Goal: Transaction & Acquisition: Purchase product/service

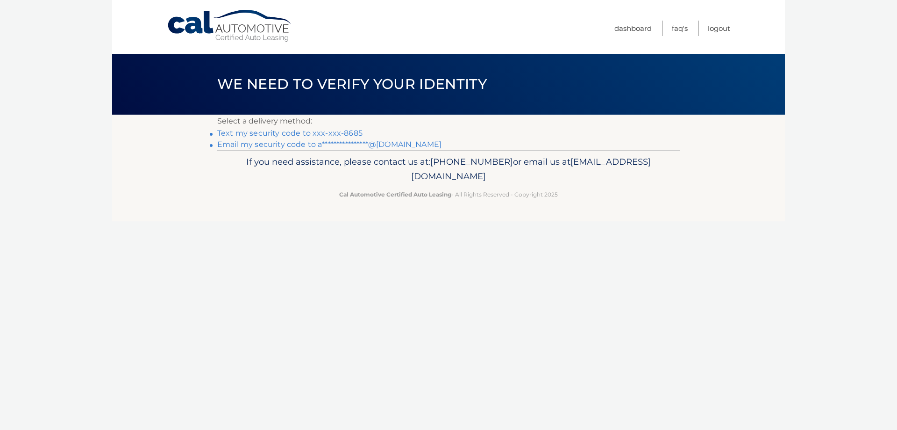
click at [298, 133] on link "Text my security code to xxx-xxx-8685" at bounding box center [289, 133] width 145 height 9
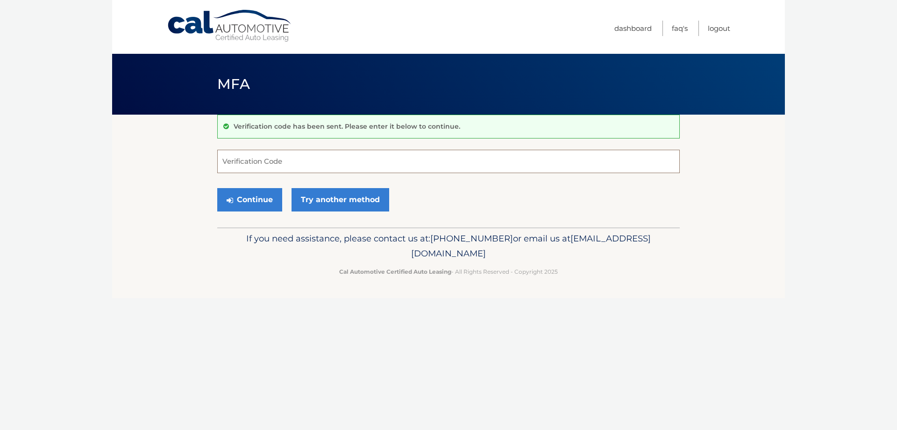
click at [298, 161] on input "Verification Code" at bounding box center [448, 161] width 463 height 23
type input "786094"
click at [217, 188] on button "Continue" at bounding box center [249, 199] width 65 height 23
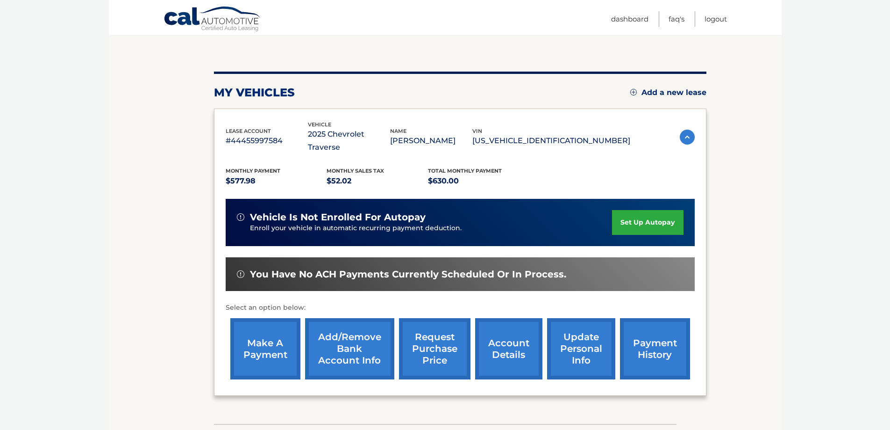
scroll to position [93, 0]
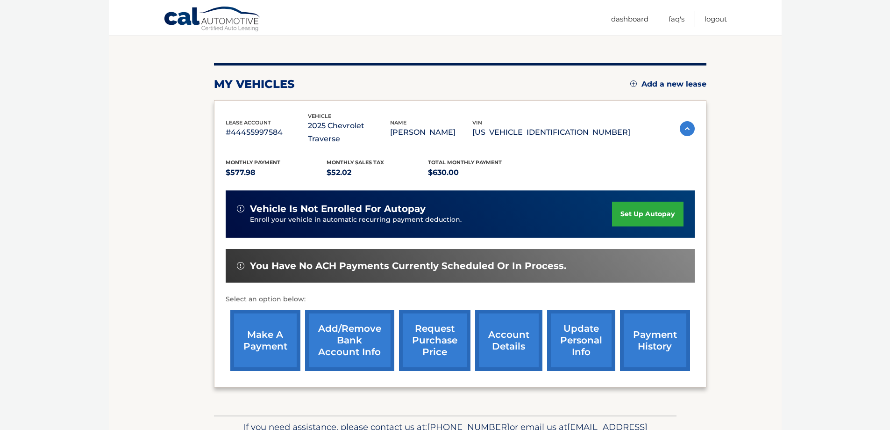
click at [282, 337] on link "make a payment" at bounding box center [265, 339] width 70 height 61
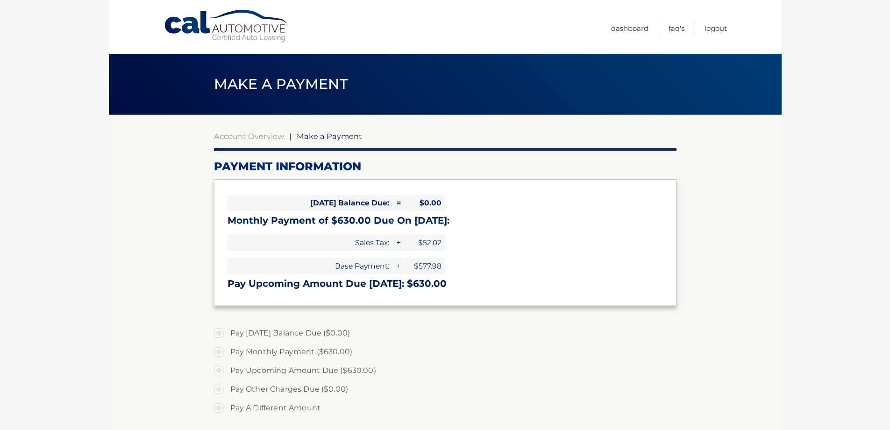
select select "YzAzNWZiZWYtZjkwYi00ZDdiLTk5ZDEtYThkZTNjNDMyNjA3"
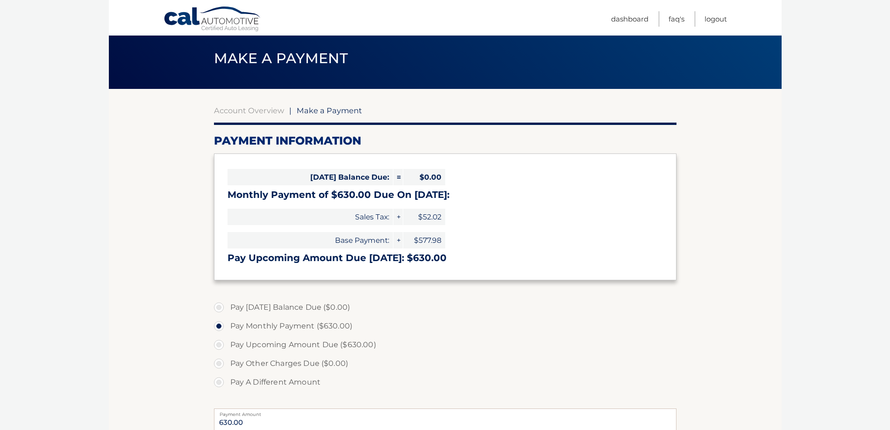
scroll to position [93, 0]
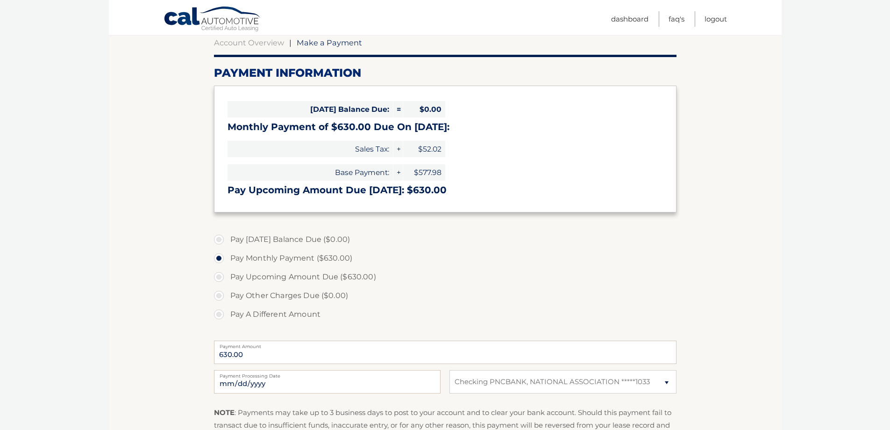
click at [219, 277] on label "Pay Upcoming Amount Due ($630.00)" at bounding box center [445, 276] width 463 height 19
click at [219, 277] on input "Pay Upcoming Amount Due ($630.00)" at bounding box center [222, 274] width 9 height 15
radio input "true"
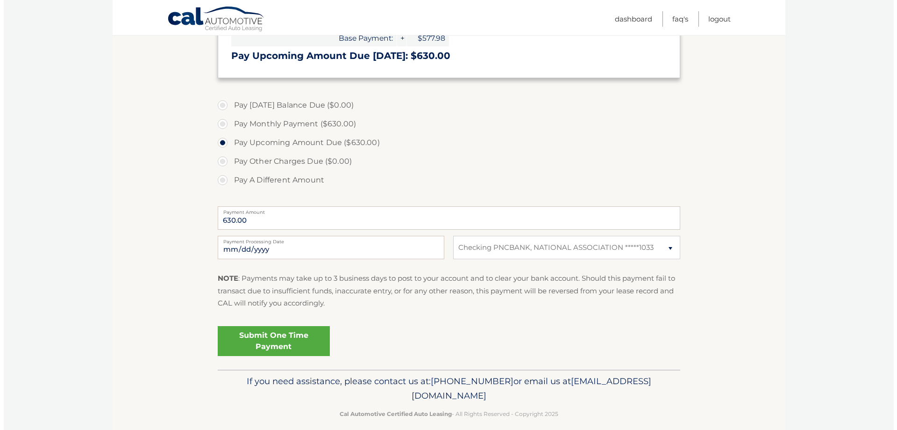
scroll to position [234, 0]
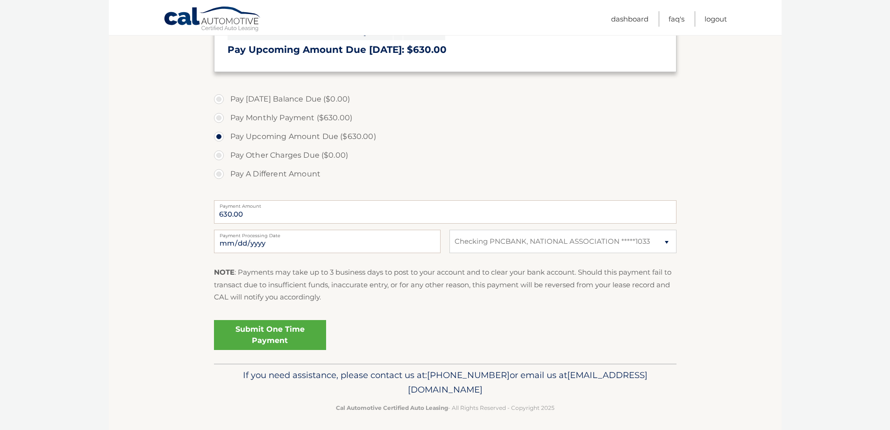
click at [306, 330] on link "Submit One Time Payment" at bounding box center [270, 335] width 112 height 30
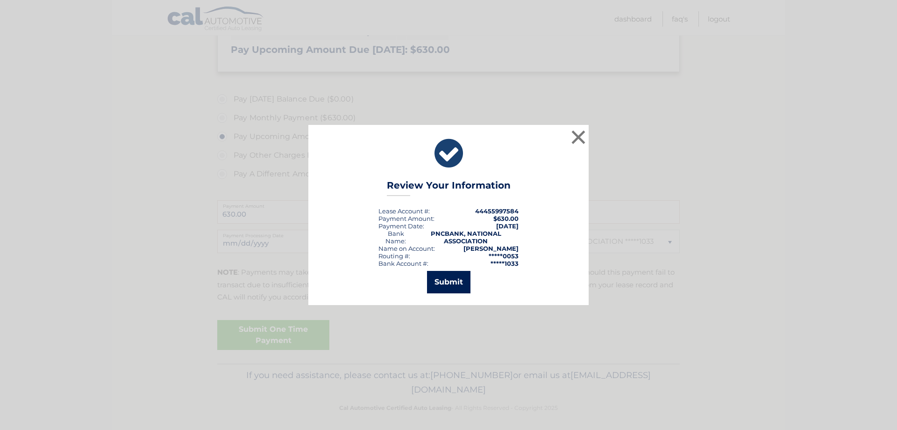
click at [452, 279] on button "Submit" at bounding box center [448, 282] width 43 height 22
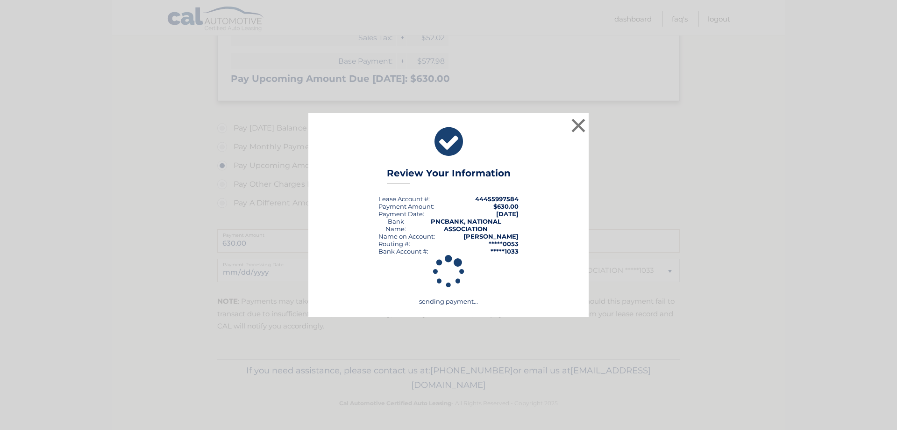
scroll to position [205, 0]
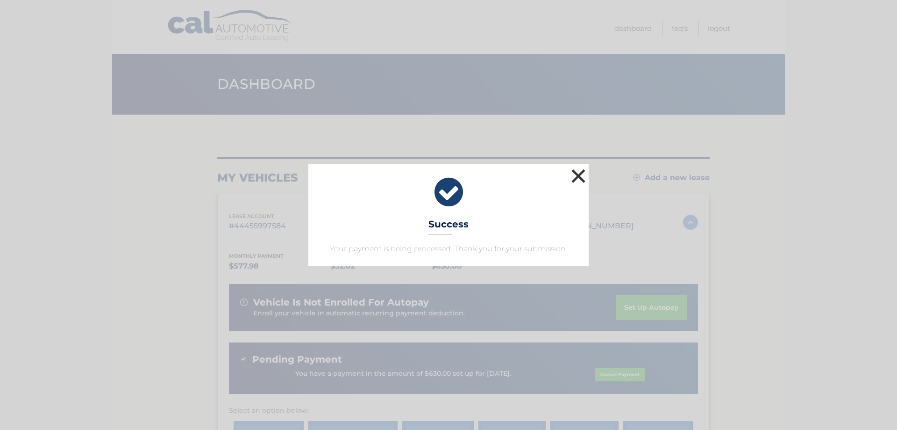
click at [583, 181] on button "×" at bounding box center [578, 175] width 19 height 19
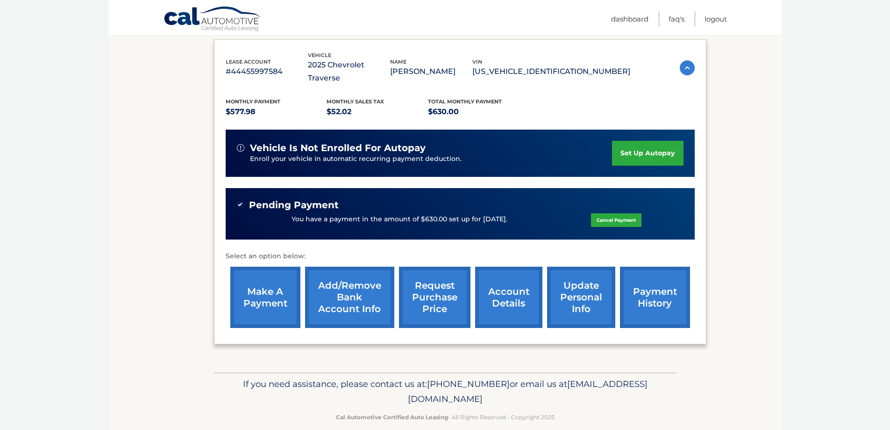
scroll to position [155, 0]
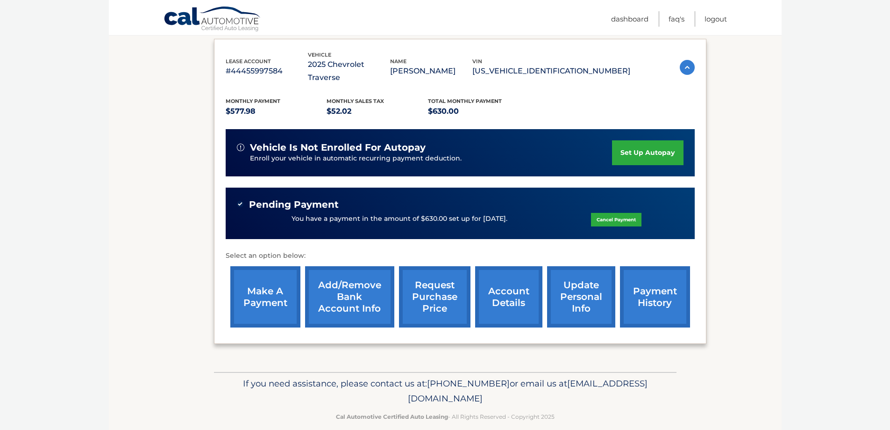
click at [517, 286] on link "account details" at bounding box center [508, 296] width 67 height 61
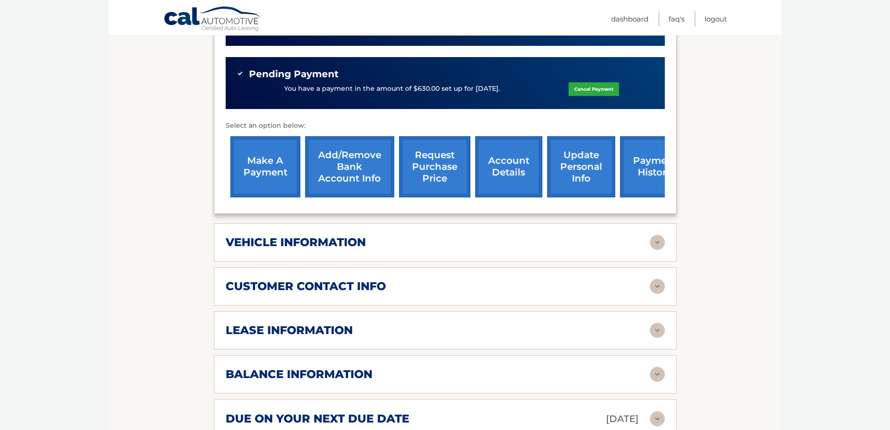
scroll to position [280, 0]
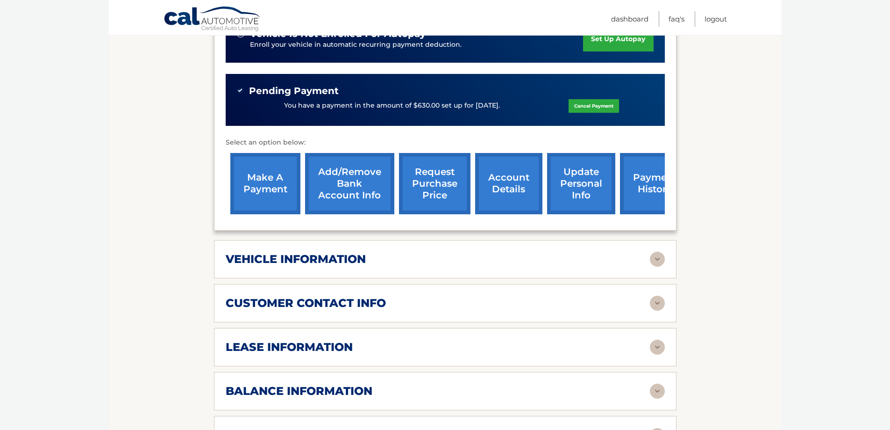
click at [423, 252] on div "vehicle information" at bounding box center [438, 259] width 424 height 14
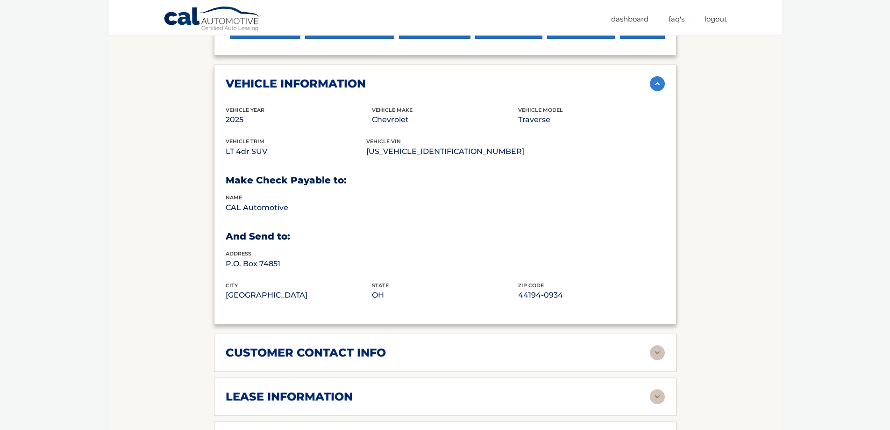
scroll to position [514, 0]
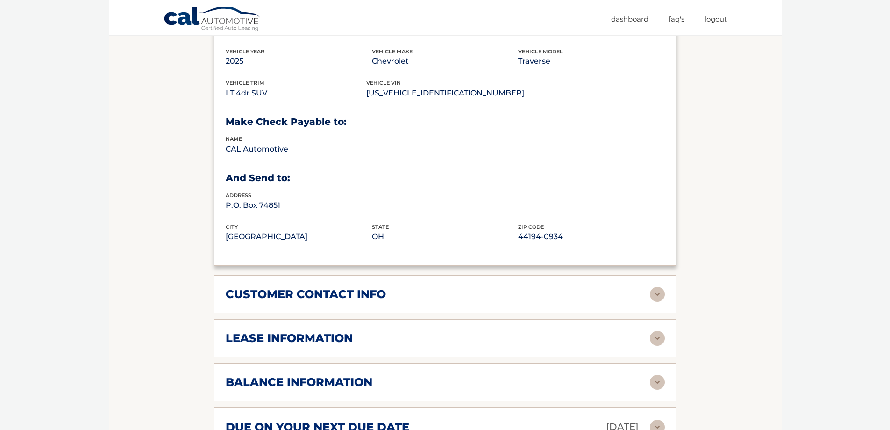
click at [444, 287] on div "customer contact info" at bounding box center [438, 294] width 424 height 14
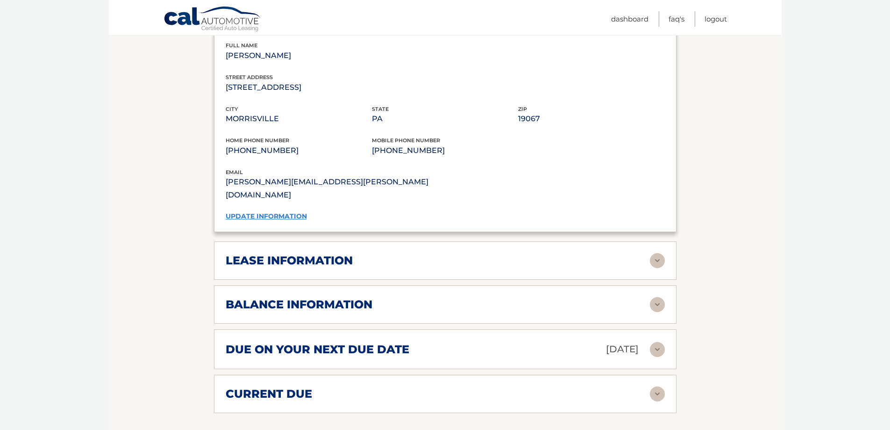
scroll to position [795, 0]
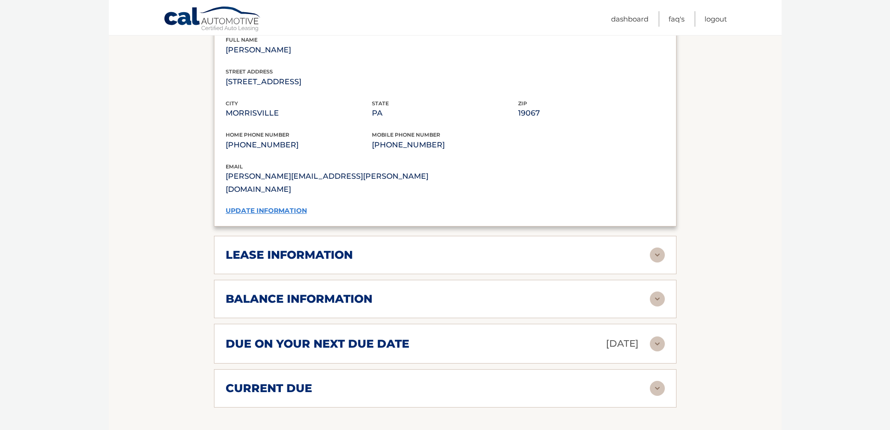
click at [444, 248] on div "lease information" at bounding box center [438, 255] width 424 height 14
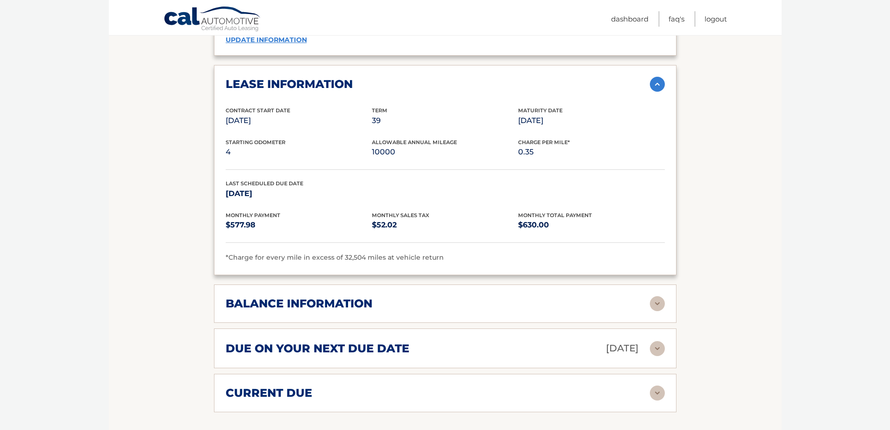
scroll to position [982, 0]
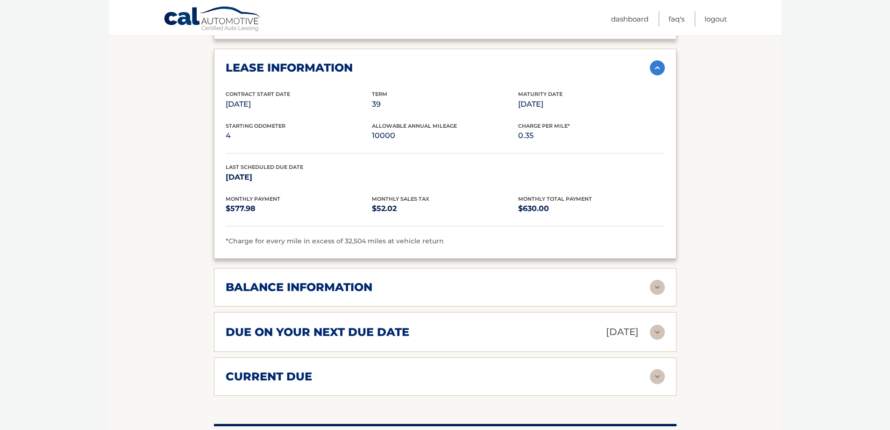
click at [444, 280] on div "balance information" at bounding box center [438, 287] width 424 height 14
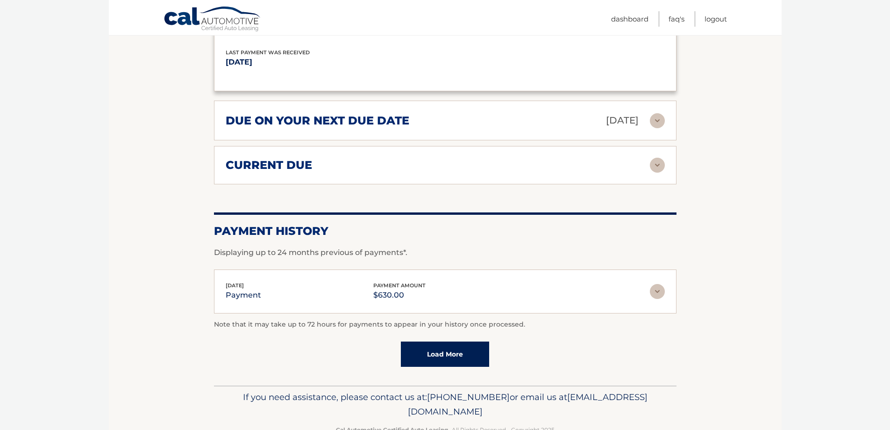
scroll to position [1306, 0]
click at [455, 341] on link "Load More" at bounding box center [445, 353] width 88 height 25
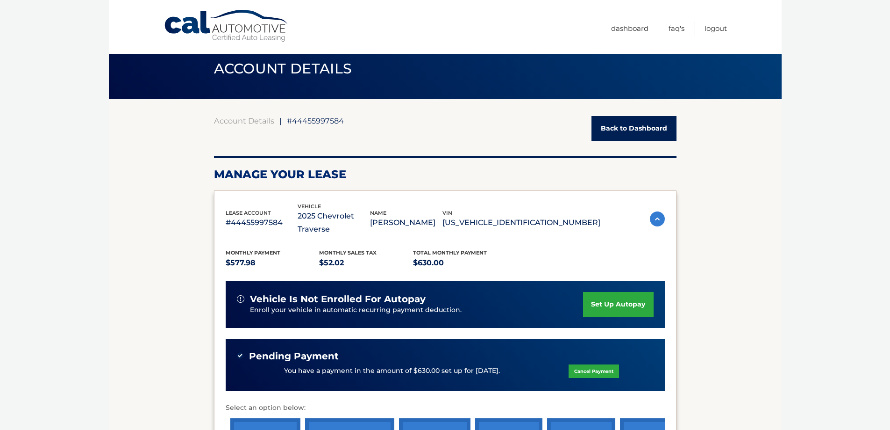
scroll to position [0, 0]
